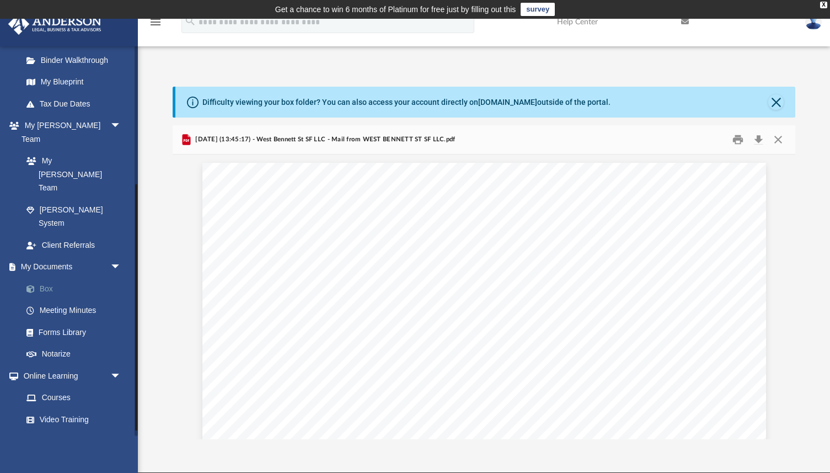
scroll to position [226, 0]
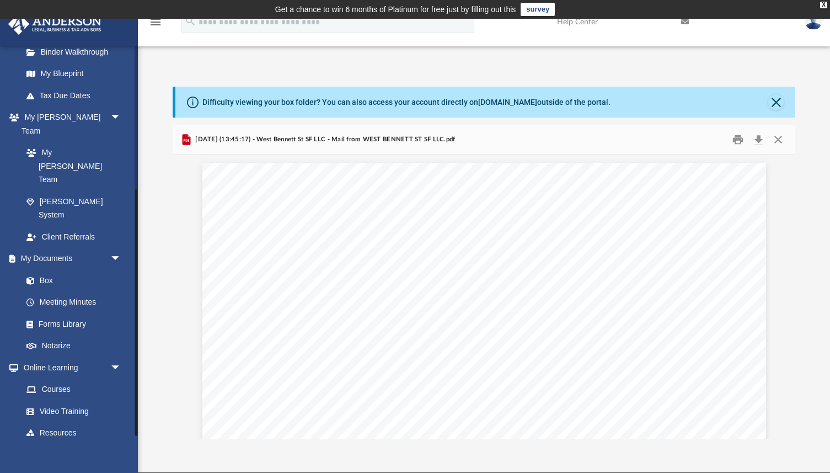
click at [38, 443] on link "Billing arrow_drop_down" at bounding box center [73, 454] width 130 height 22
click at [116, 443] on span "arrow_drop_down" at bounding box center [121, 454] width 22 height 23
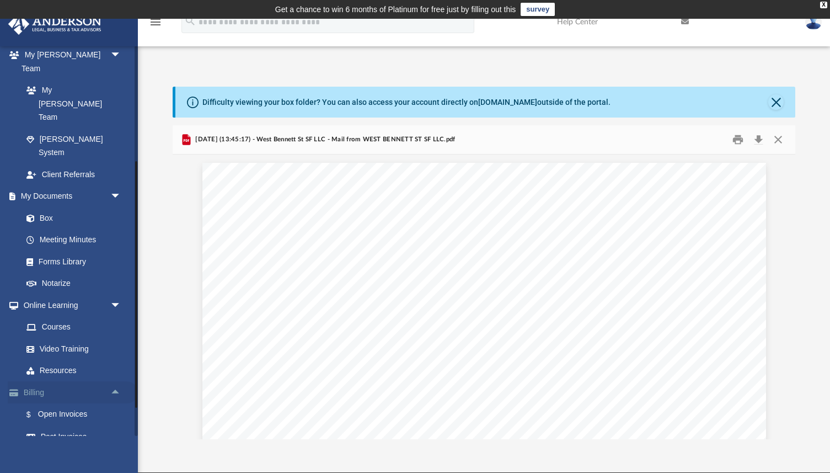
scroll to position [292, 0]
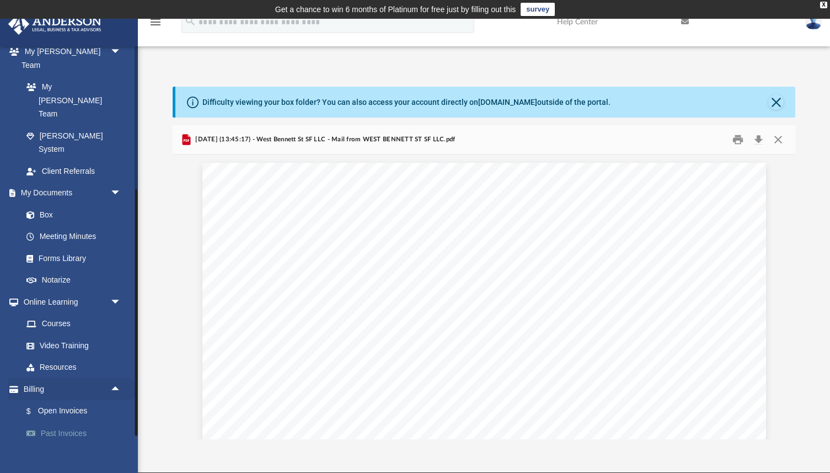
click at [94, 422] on link "Past Invoices" at bounding box center [76, 433] width 122 height 22
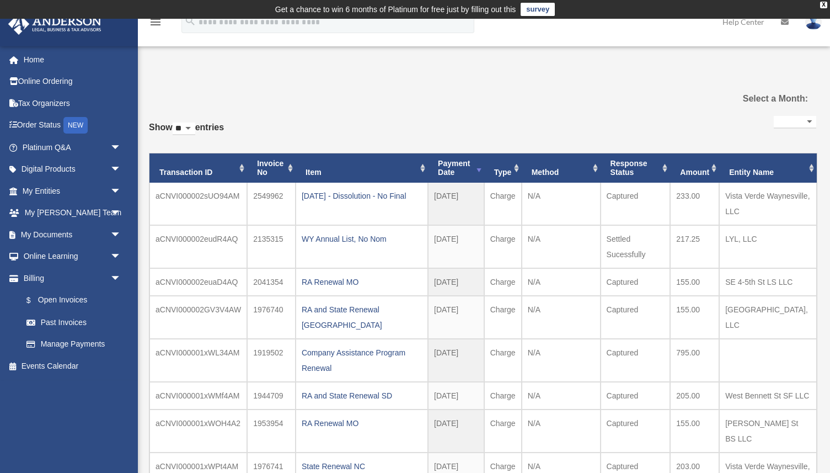
select select
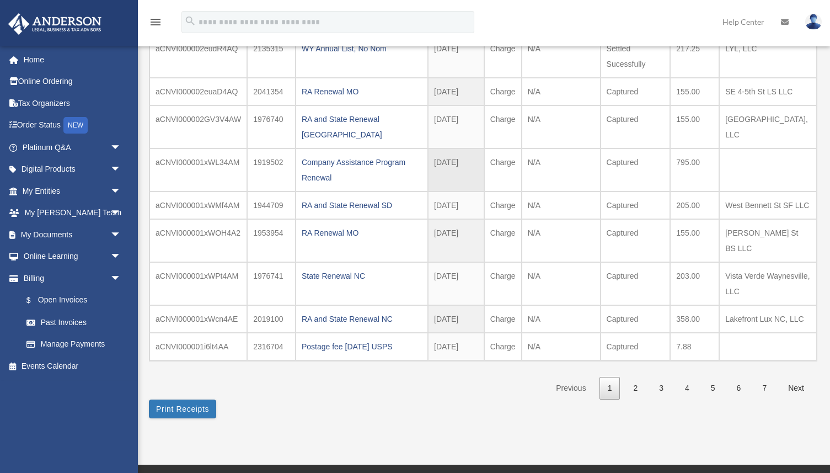
scroll to position [197, 0]
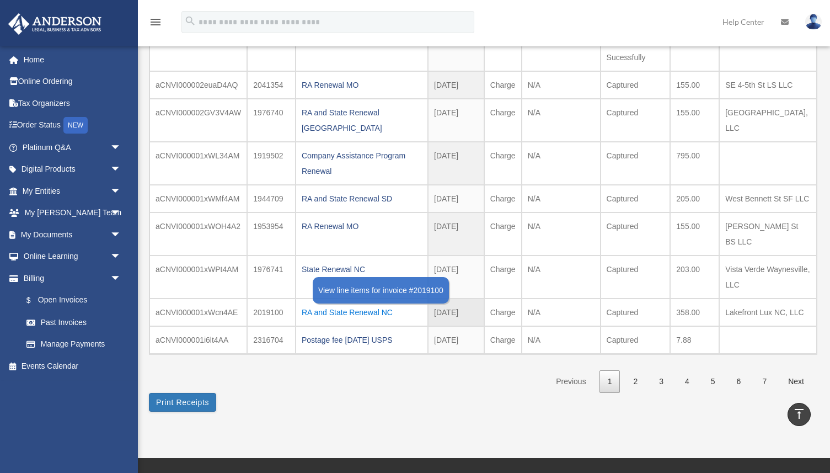
click at [389, 304] on div "RA and State Renewal NC" at bounding box center [362, 311] width 120 height 15
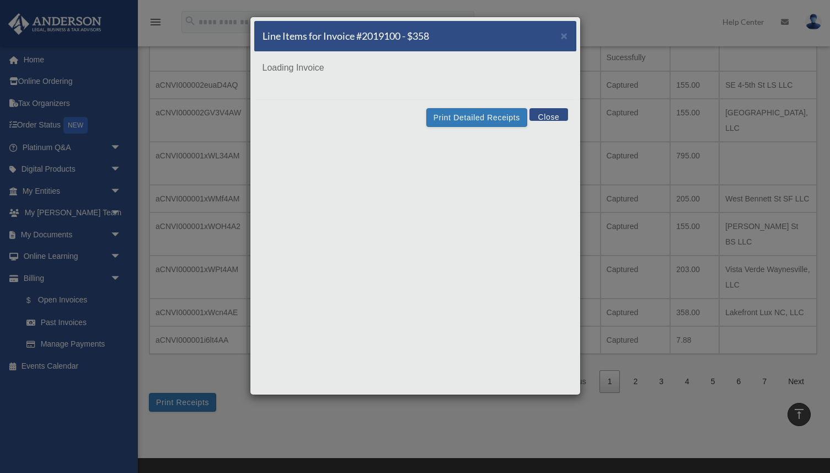
click at [289, 50] on div "Line Items for Invoice #2019100 - $358 ×" at bounding box center [415, 36] width 322 height 31
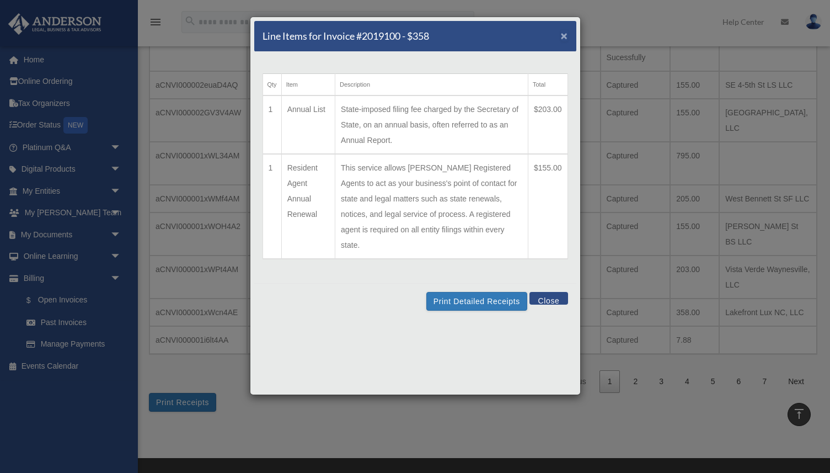
click at [563, 40] on span "×" at bounding box center [564, 35] width 7 height 13
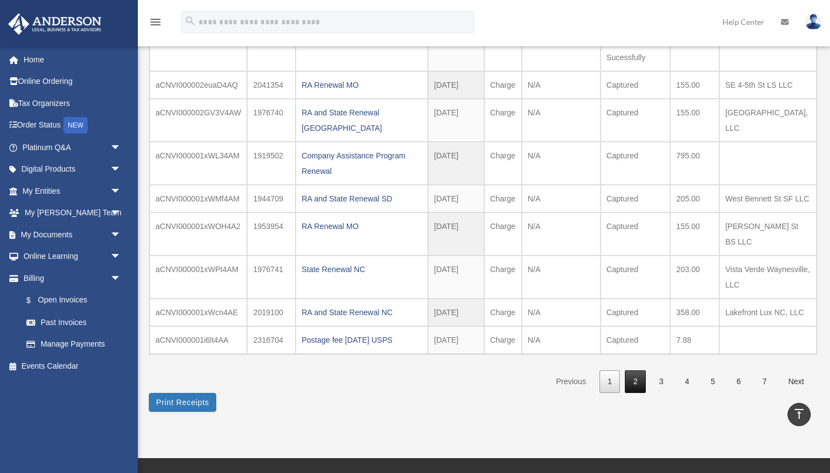
click at [631, 371] on link "2" at bounding box center [635, 381] width 21 height 23
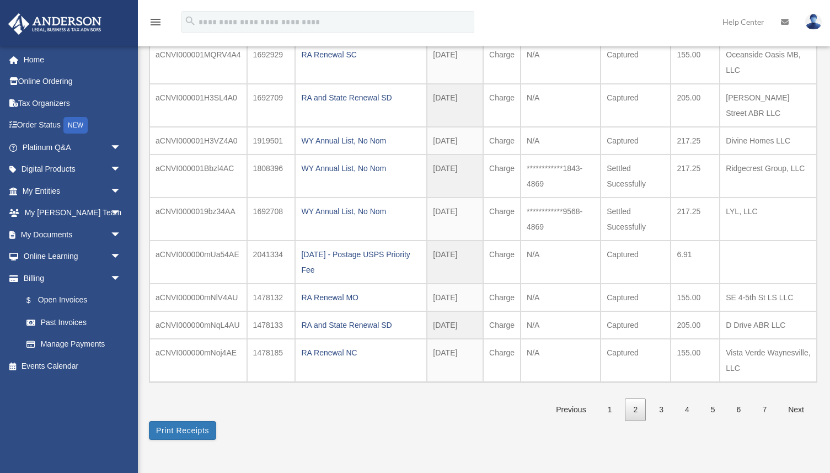
scroll to position [169, 0]
click at [656, 408] on link "3" at bounding box center [661, 409] width 21 height 23
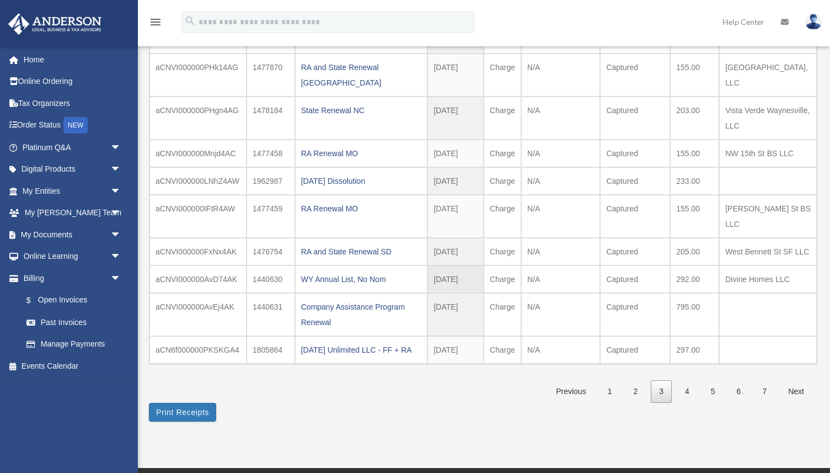
scroll to position [158, 0]
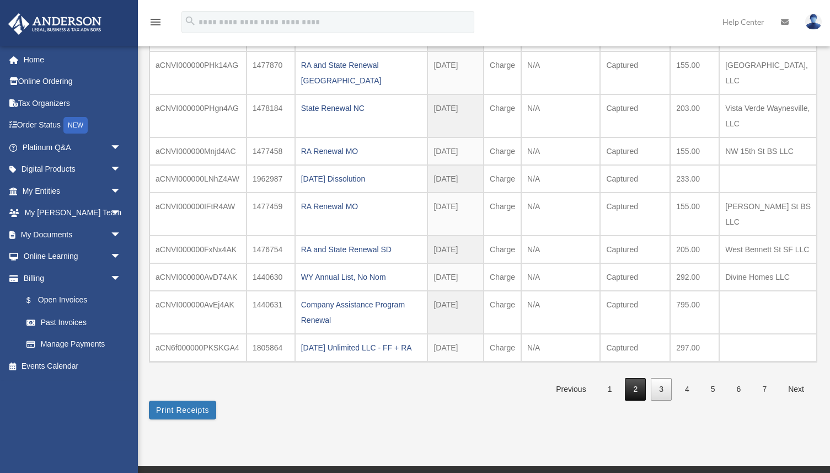
click at [639, 400] on link "2" at bounding box center [635, 389] width 21 height 23
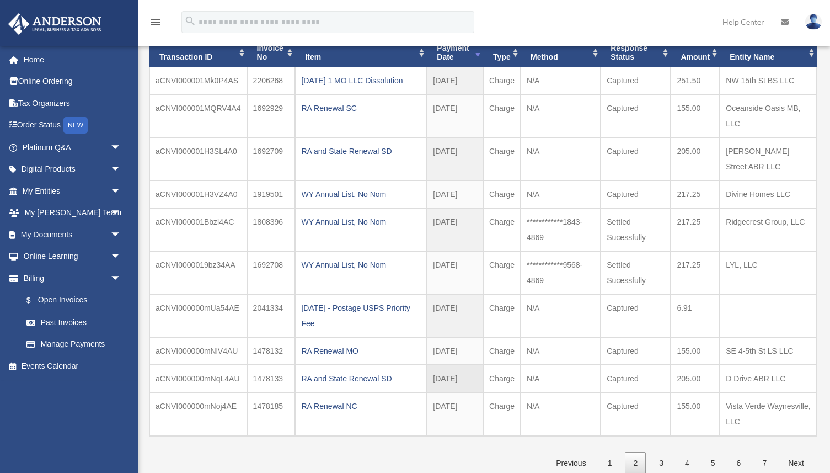
scroll to position [106, 0]
